Goal: Information Seeking & Learning: Learn about a topic

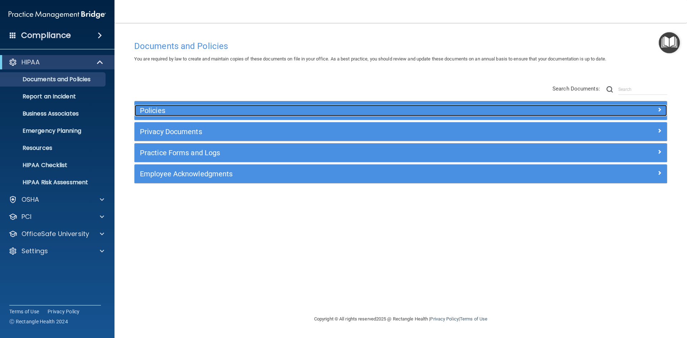
click at [220, 112] on h5 "Policies" at bounding box center [334, 111] width 388 height 8
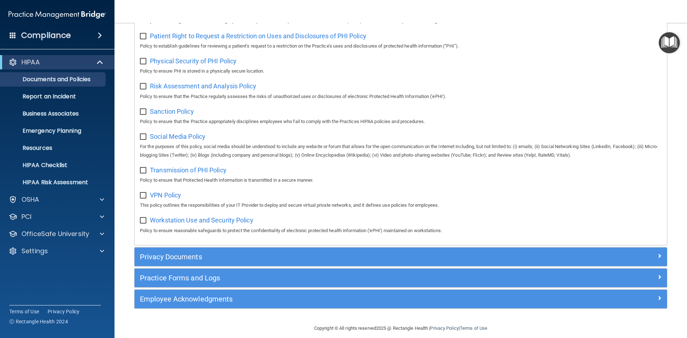
scroll to position [466, 0]
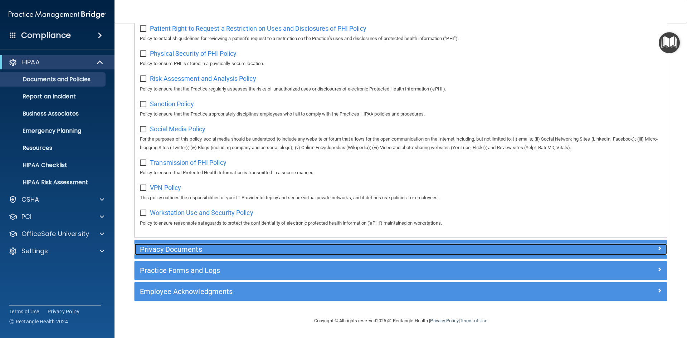
click at [177, 252] on h5 "Privacy Documents" at bounding box center [334, 249] width 388 height 8
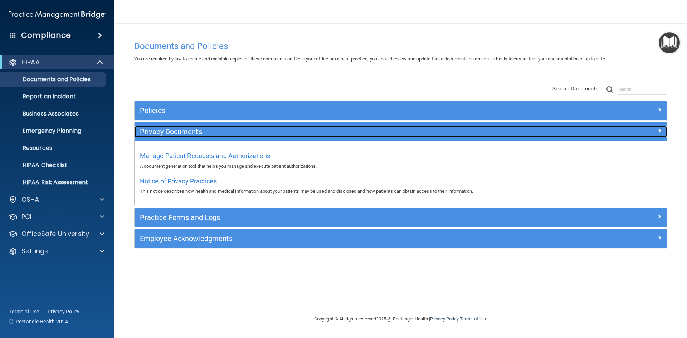
scroll to position [0, 0]
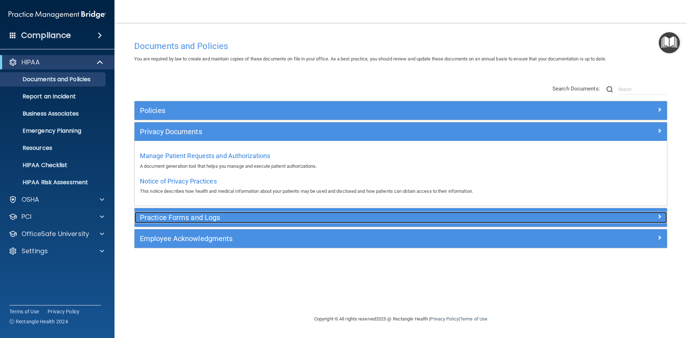
click at [182, 213] on h5 "Practice Forms and Logs" at bounding box center [334, 217] width 388 height 8
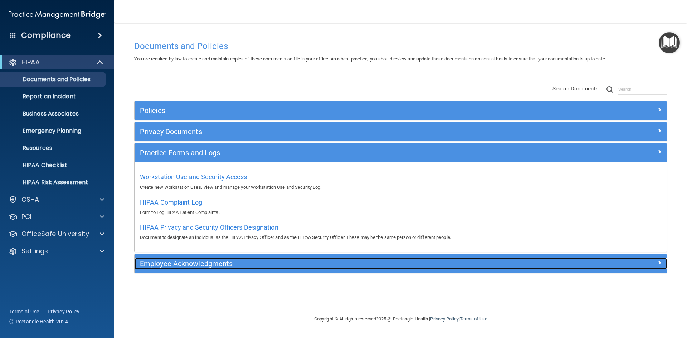
click at [176, 258] on div "Employee Acknowledgments" at bounding box center [333, 263] width 399 height 11
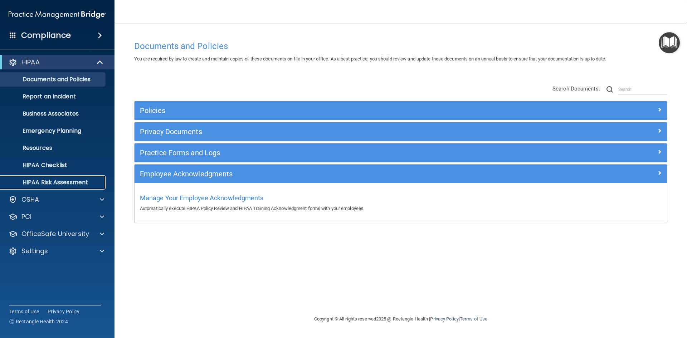
click at [57, 181] on p "HIPAA Risk Assessment" at bounding box center [54, 182] width 98 height 7
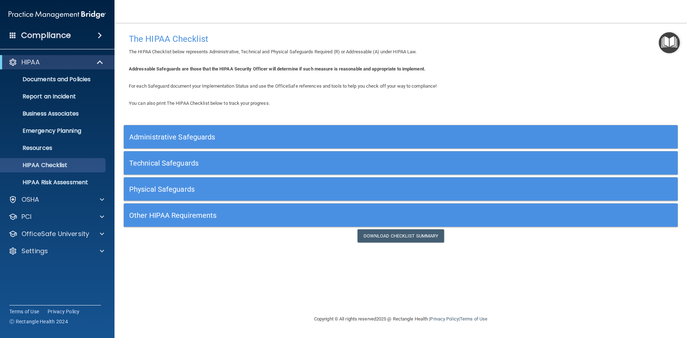
click at [236, 138] on h5 "Administrative Safeguards" at bounding box center [331, 137] width 404 height 8
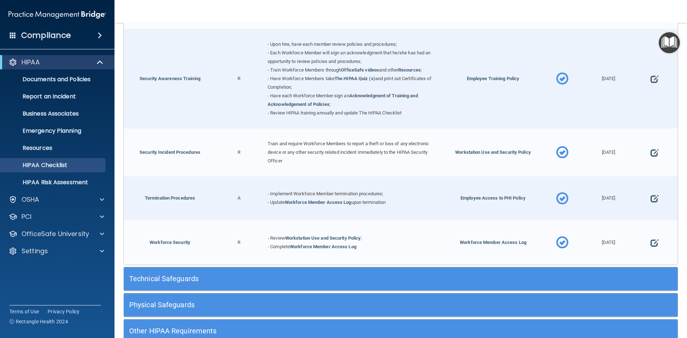
scroll to position [691, 0]
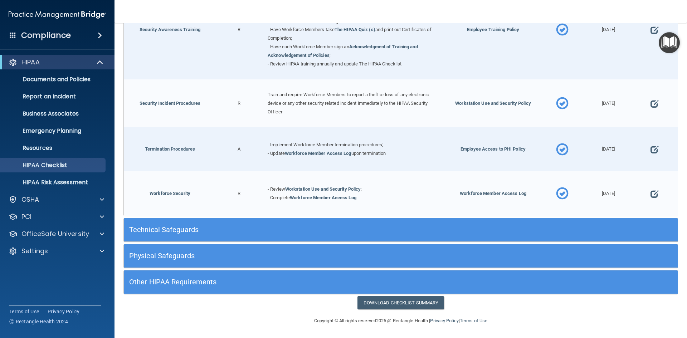
click at [170, 227] on h5 "Technical Safeguards" at bounding box center [331, 230] width 404 height 8
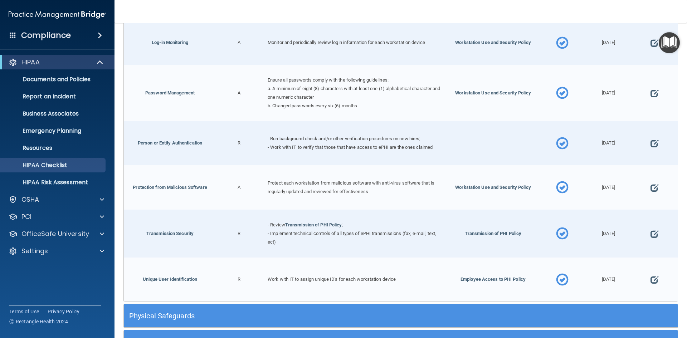
scroll to position [1311, 0]
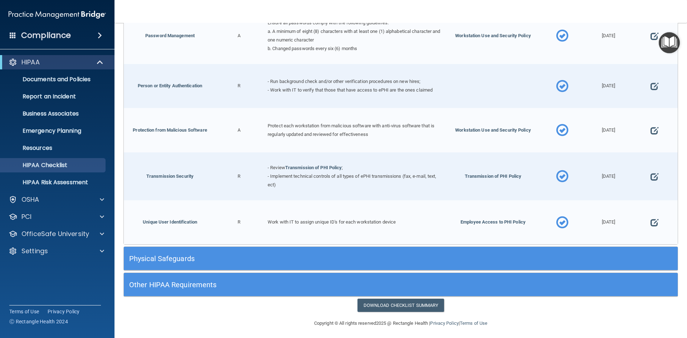
click at [221, 255] on h5 "Physical Safeguards" at bounding box center [331, 259] width 404 height 8
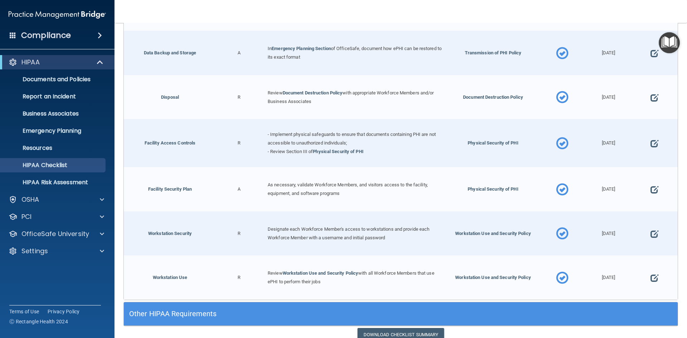
scroll to position [1652, 0]
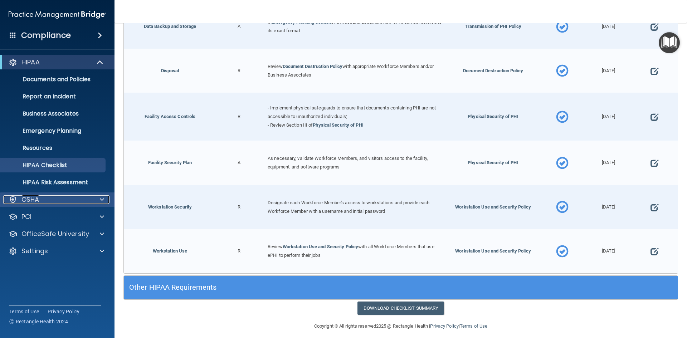
click at [81, 203] on div "OSHA" at bounding box center [47, 199] width 89 height 9
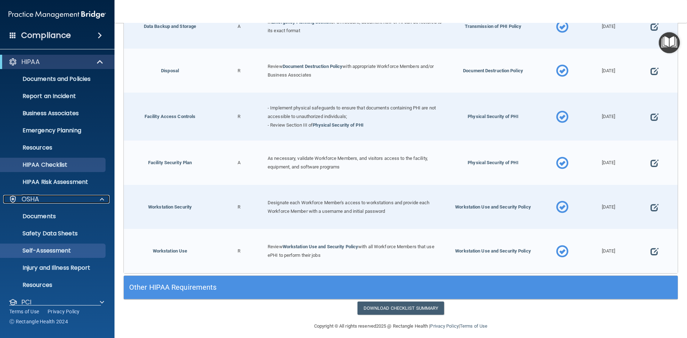
scroll to position [0, 0]
click at [55, 180] on p "HIPAA Risk Assessment" at bounding box center [54, 182] width 98 height 7
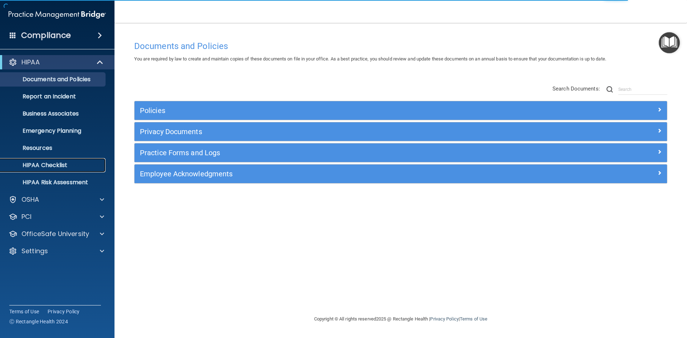
click at [39, 169] on link "HIPAA Checklist" at bounding box center [49, 165] width 113 height 14
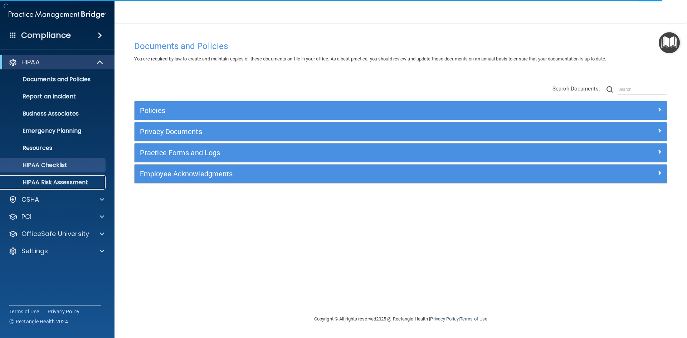
click at [24, 183] on p "HIPAA Risk Assessment" at bounding box center [54, 182] width 98 height 7
